Goal: Information Seeking & Learning: Learn about a topic

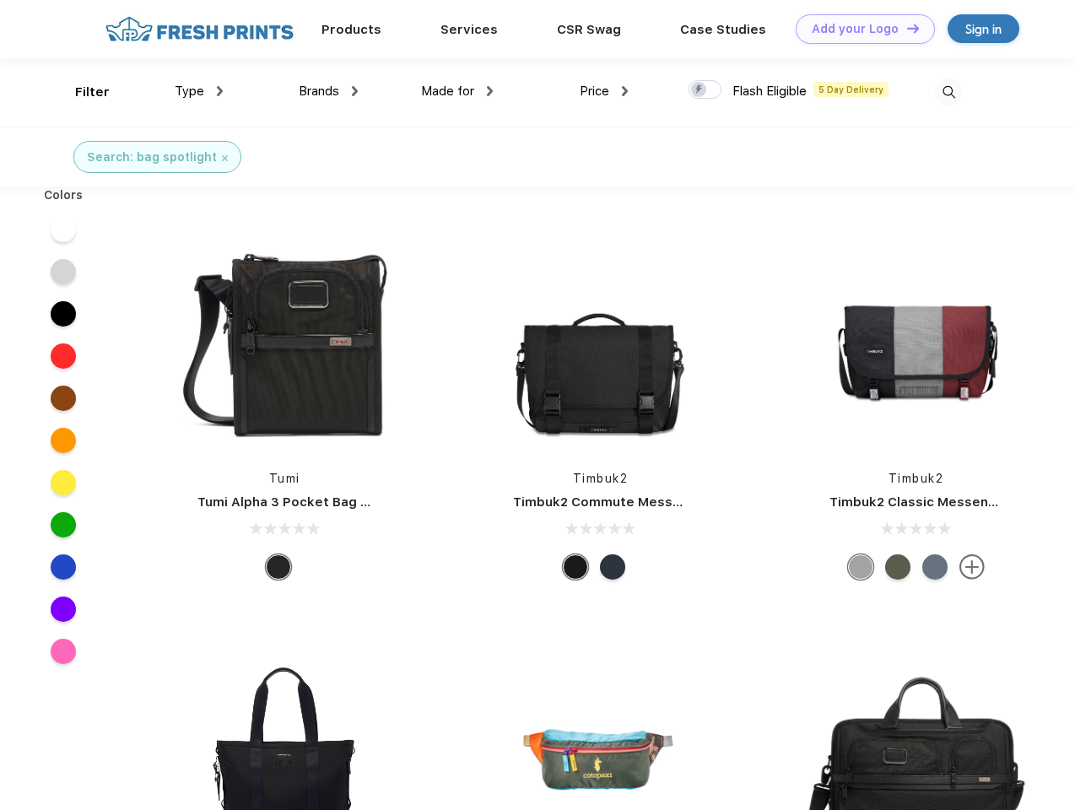
click at [859, 29] on link "Add your Logo Design Tool" at bounding box center [865, 29] width 139 height 30
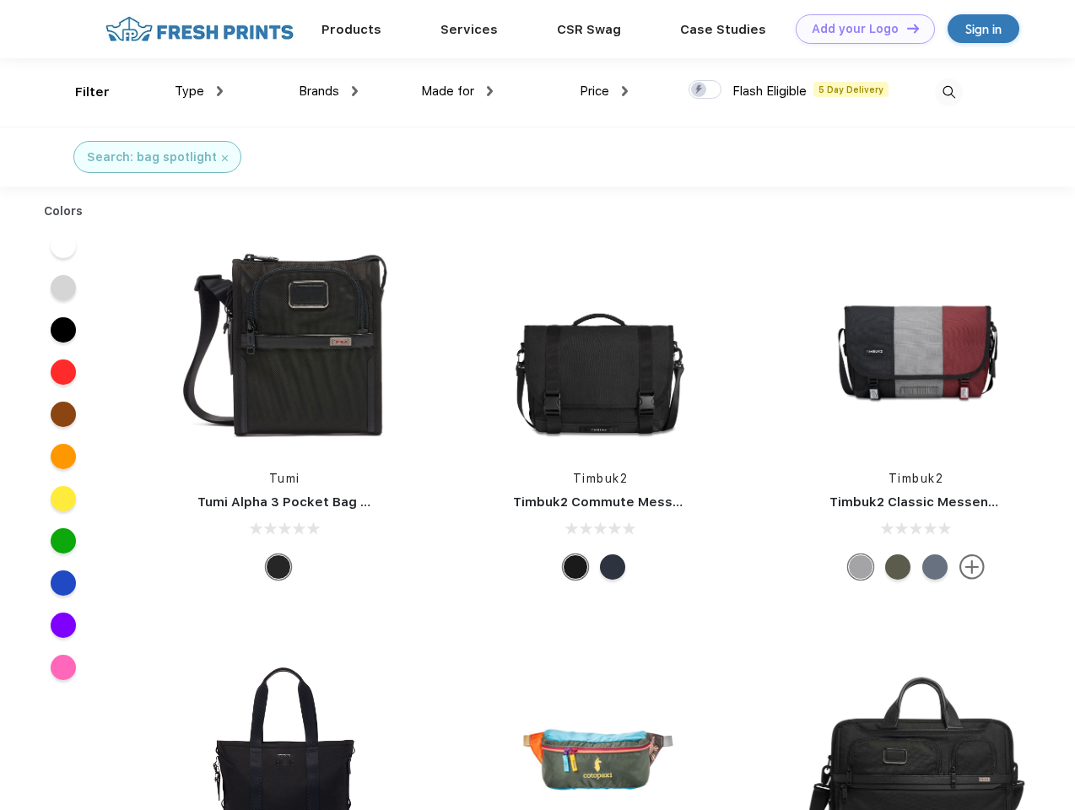
click at [0, 0] on div "Design Tool" at bounding box center [0, 0] width 0 height 0
click at [905, 28] on link "Add your Logo Design Tool" at bounding box center [865, 29] width 139 height 30
click at [81, 92] on div "Filter" at bounding box center [92, 92] width 35 height 19
click at [199, 91] on span "Type" at bounding box center [190, 91] width 30 height 15
click at [328, 91] on span "Brands" at bounding box center [319, 91] width 40 height 15
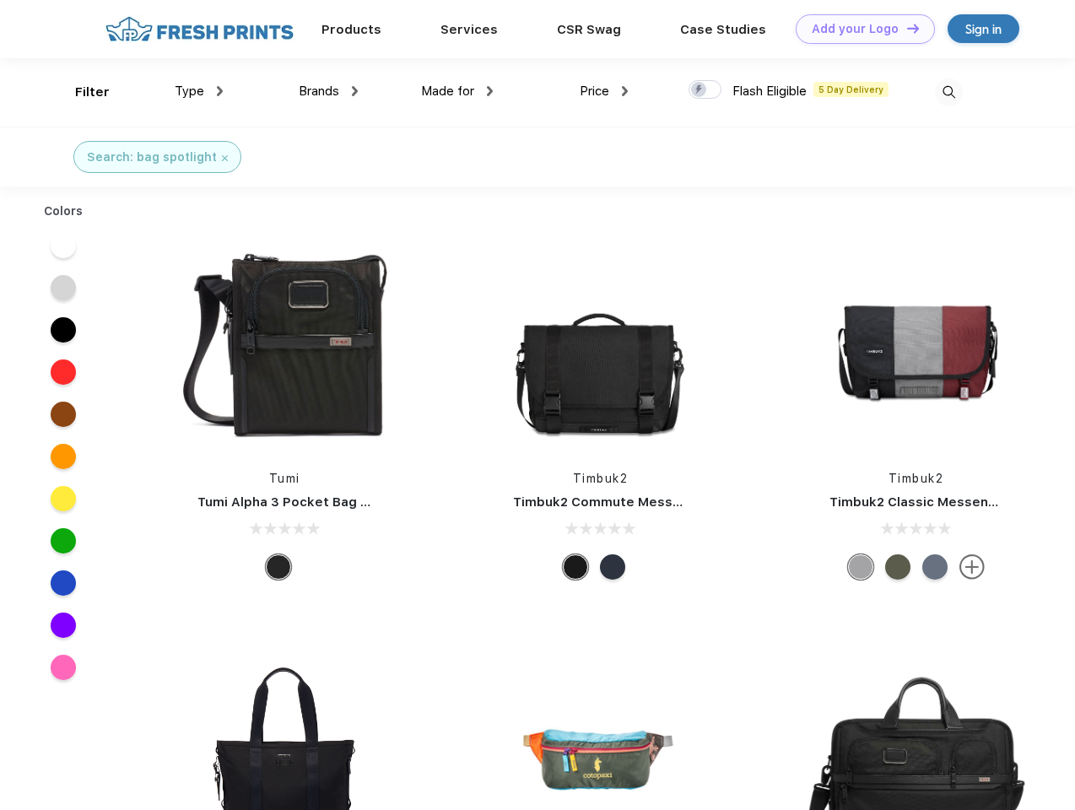
click at [457, 91] on span "Made for" at bounding box center [447, 91] width 53 height 15
click at [604, 91] on span "Price" at bounding box center [595, 91] width 30 height 15
click at [705, 90] on div at bounding box center [704, 89] width 33 height 19
click at [699, 90] on input "checkbox" at bounding box center [693, 84] width 11 height 11
click at [948, 92] on img at bounding box center [949, 92] width 28 height 28
